Goal: Information Seeking & Learning: Learn about a topic

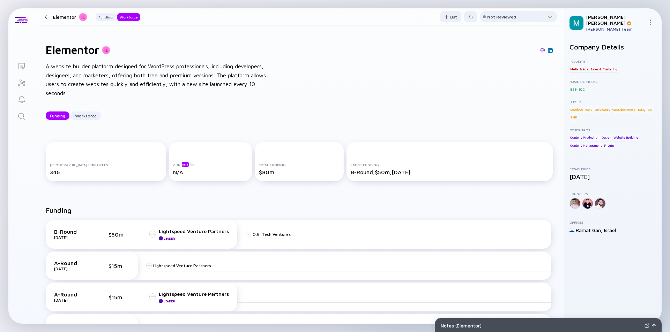
scroll to position [663, 0]
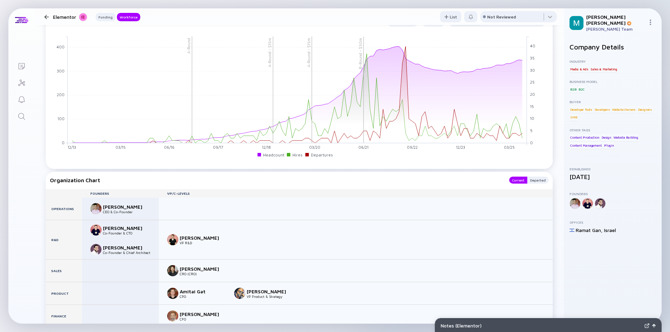
click at [44, 15] on div at bounding box center [47, 17] width 10 height 5
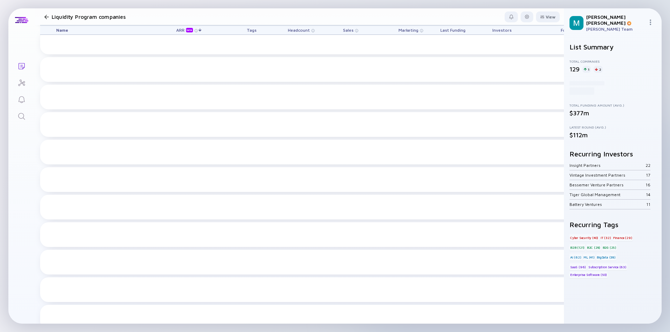
scroll to position [1970, 0]
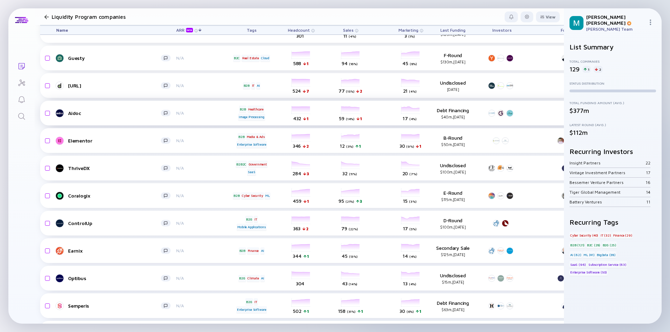
click at [129, 115] on div "Aidoc" at bounding box center [114, 113] width 93 height 6
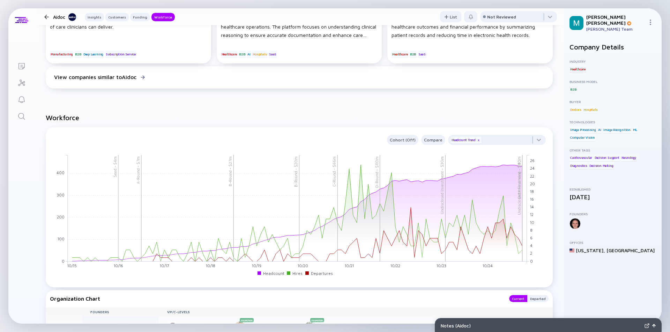
scroll to position [767, 0]
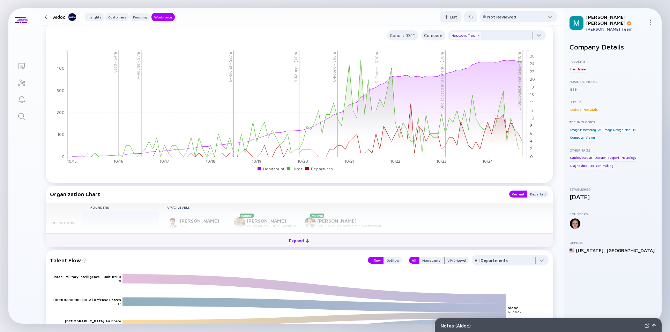
click at [294, 239] on div "Expand" at bounding box center [299, 240] width 29 height 11
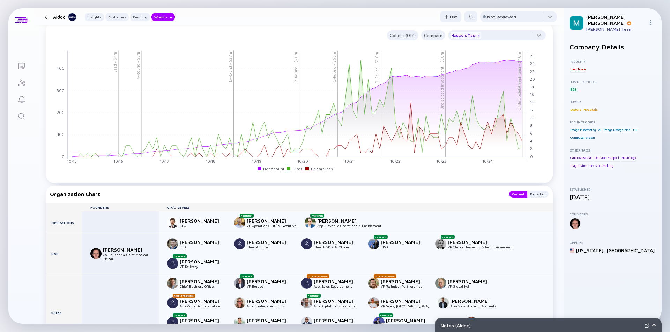
click at [47, 16] on div at bounding box center [46, 17] width 5 height 5
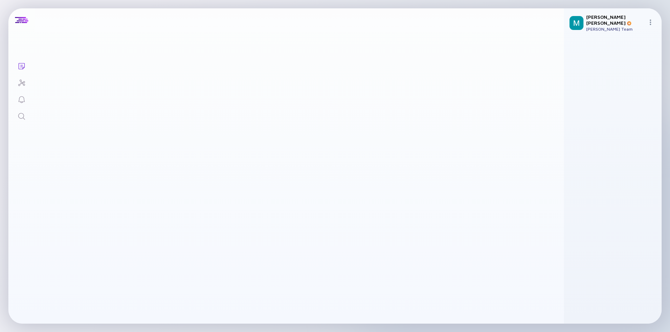
scroll to position [1970, 0]
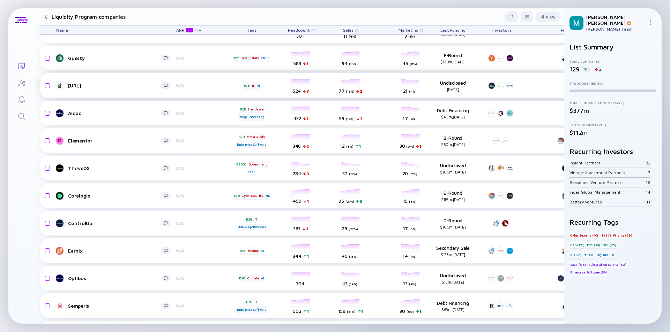
click at [114, 89] on link "[URL]" at bounding box center [116, 86] width 120 height 8
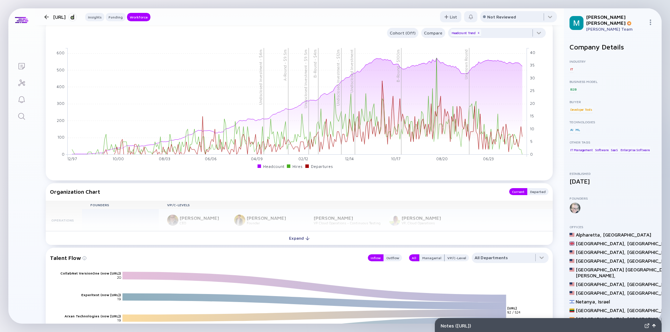
scroll to position [733, 0]
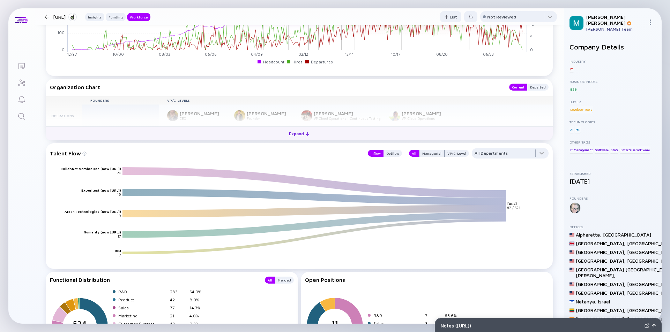
click at [292, 132] on div "Expand" at bounding box center [299, 133] width 29 height 11
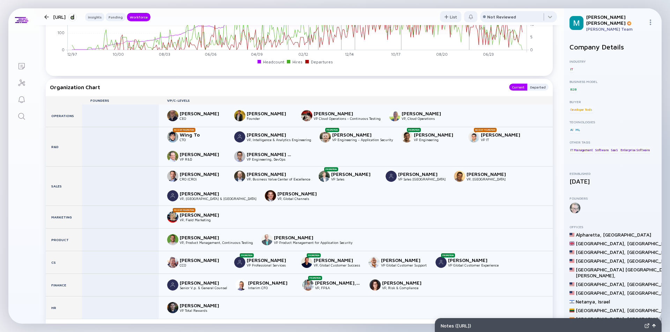
click at [46, 15] on div at bounding box center [46, 17] width 5 height 5
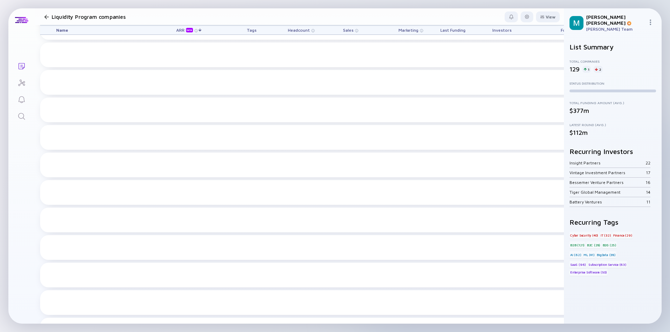
scroll to position [1970, 0]
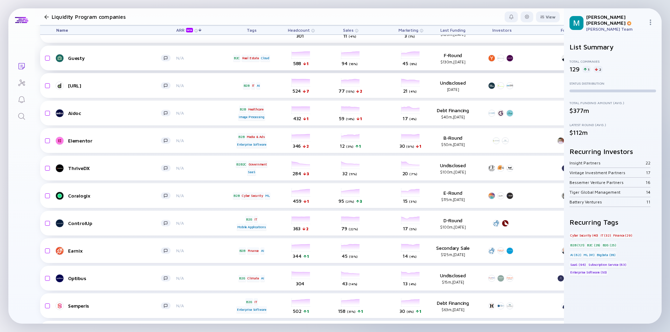
click at [111, 58] on div "Guesty" at bounding box center [114, 58] width 93 height 6
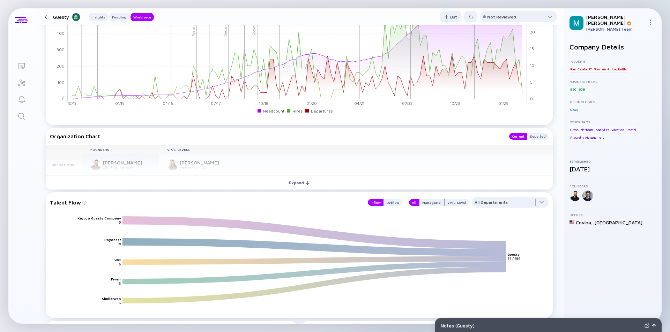
scroll to position [872, 0]
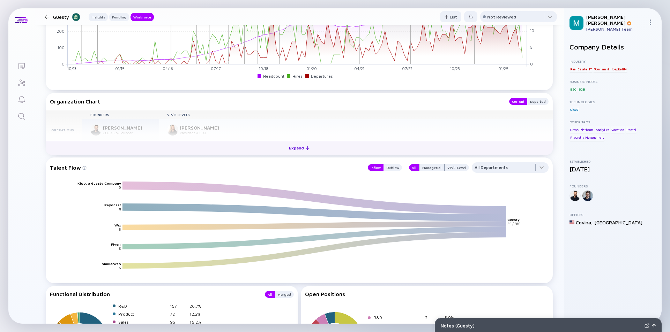
click at [299, 148] on div "Expand" at bounding box center [299, 148] width 29 height 11
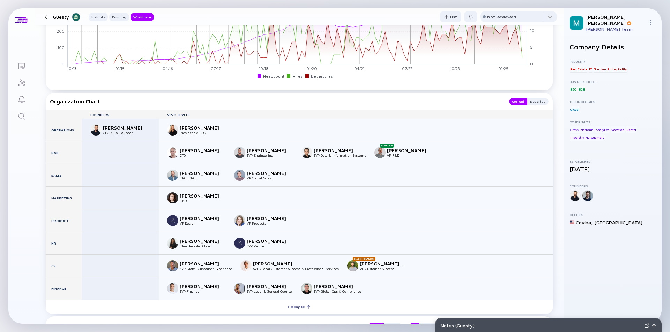
click at [47, 16] on div at bounding box center [46, 17] width 5 height 5
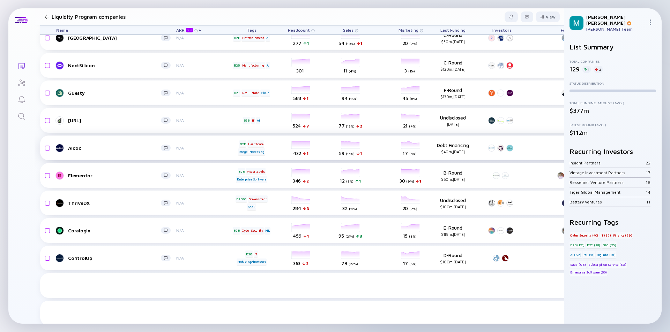
scroll to position [1865, 0]
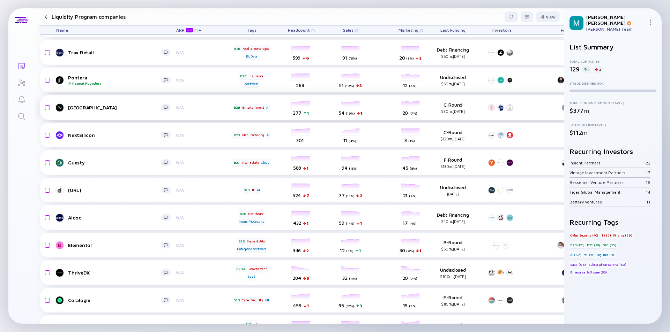
click at [113, 103] on div "Riverside N/A B2B Entertainment AI headcount-riverside-fm 277 1 Headcount sales…" at bounding box center [399, 107] width 718 height 25
click at [125, 108] on div "[GEOGRAPHIC_DATA]" at bounding box center [114, 108] width 93 height 6
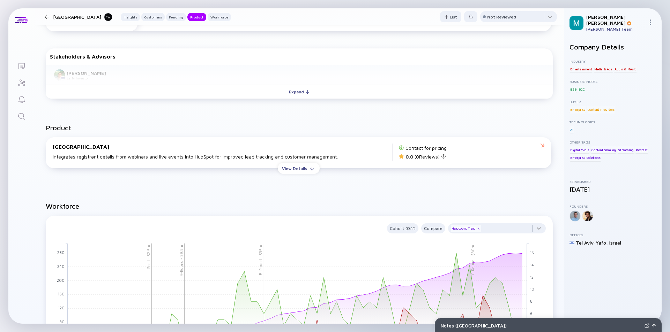
scroll to position [419, 0]
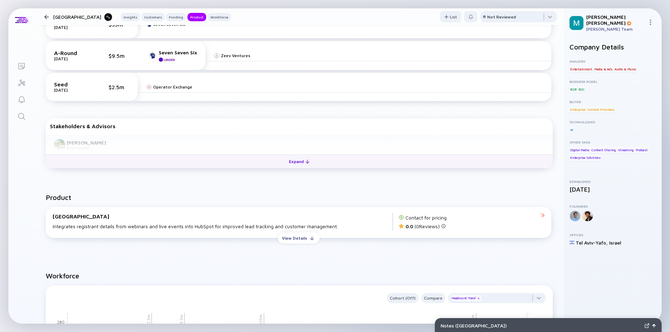
click at [290, 162] on div "Expand" at bounding box center [299, 161] width 29 height 11
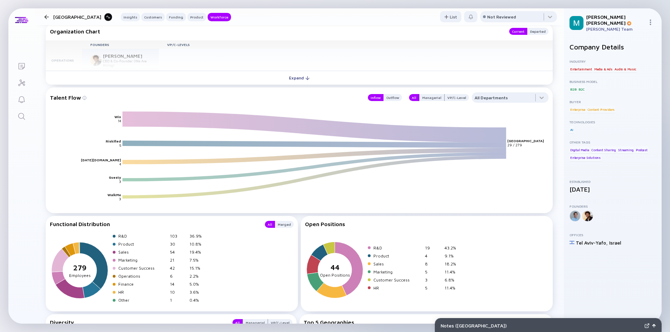
scroll to position [835, 0]
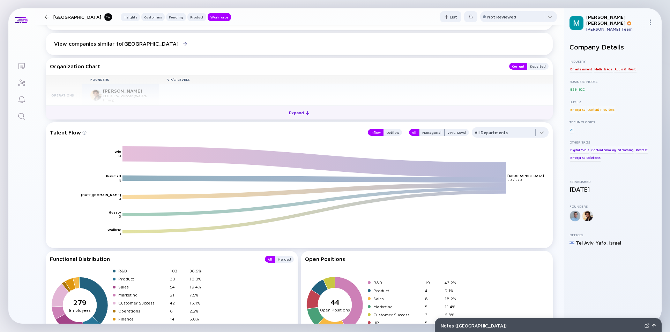
click at [291, 117] on div "Expand" at bounding box center [299, 112] width 29 height 11
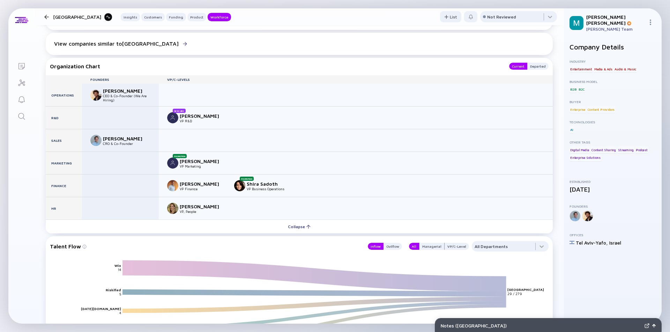
click at [45, 15] on div at bounding box center [46, 17] width 5 height 5
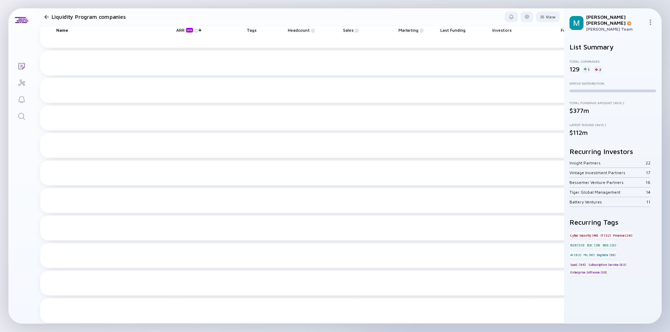
scroll to position [1865, 0]
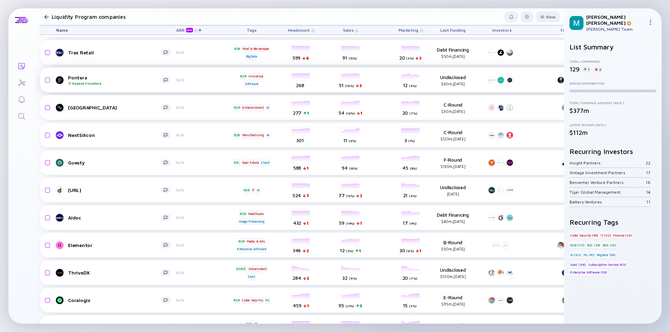
click at [134, 81] on div "Pontera Repeat Founders" at bounding box center [114, 80] width 93 height 11
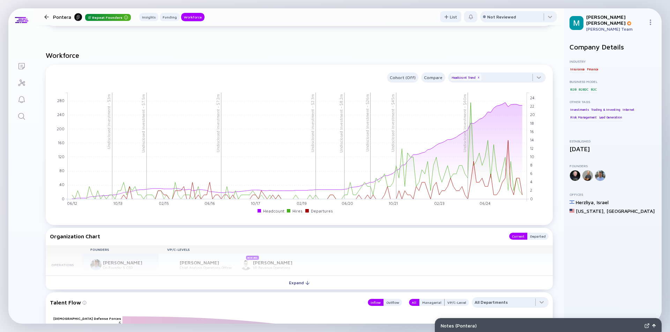
scroll to position [698, 0]
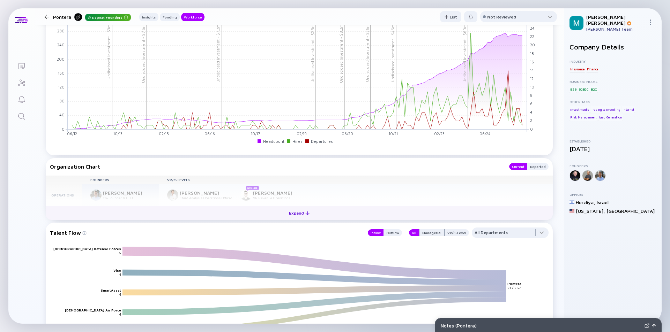
click at [287, 213] on div "Expand" at bounding box center [299, 213] width 29 height 11
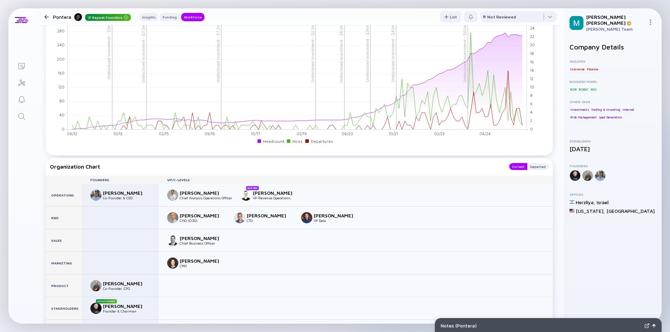
click at [46, 15] on div at bounding box center [46, 17] width 5 height 5
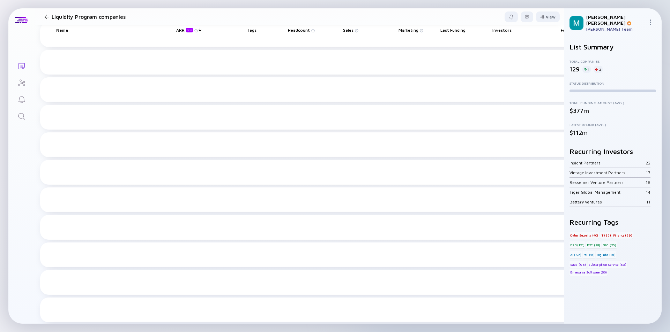
scroll to position [1865, 0]
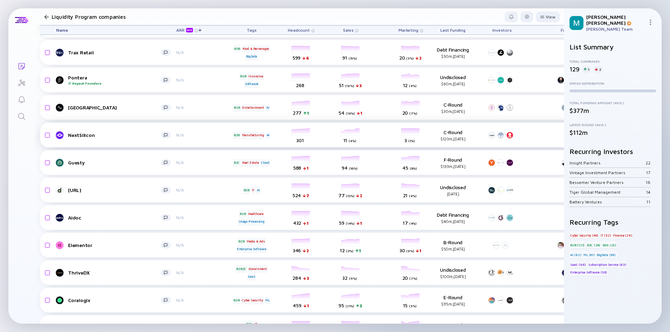
click at [140, 137] on div "NextSilicon" at bounding box center [114, 135] width 93 height 6
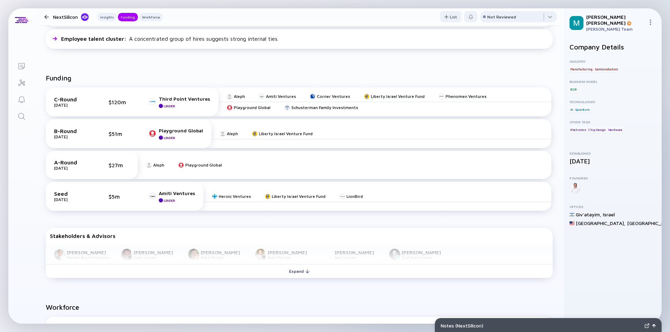
scroll to position [279, 0]
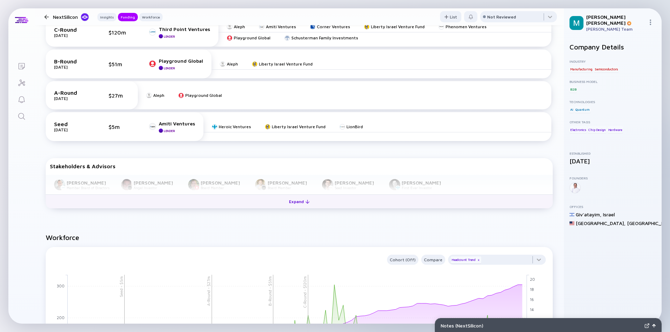
click at [290, 198] on div "Expand" at bounding box center [299, 201] width 29 height 11
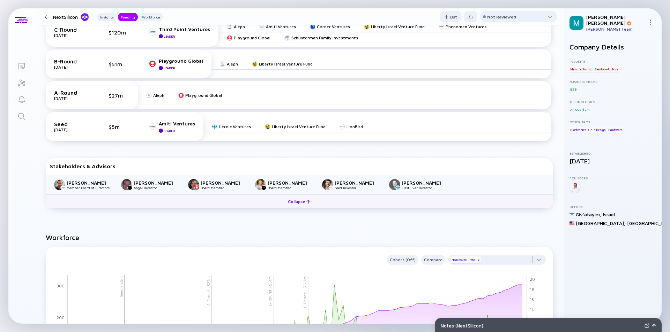
click at [290, 198] on div "Collapse" at bounding box center [299, 201] width 31 height 11
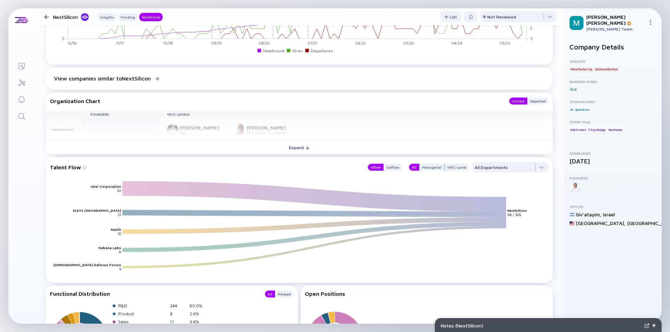
scroll to position [552, 0]
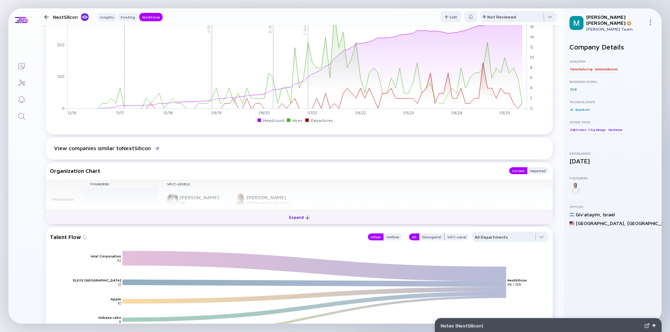
click at [294, 217] on div "Expand" at bounding box center [299, 217] width 29 height 11
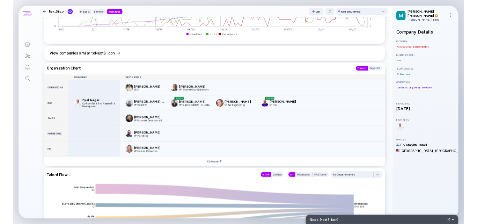
scroll to position [692, 0]
